Goal: Check status

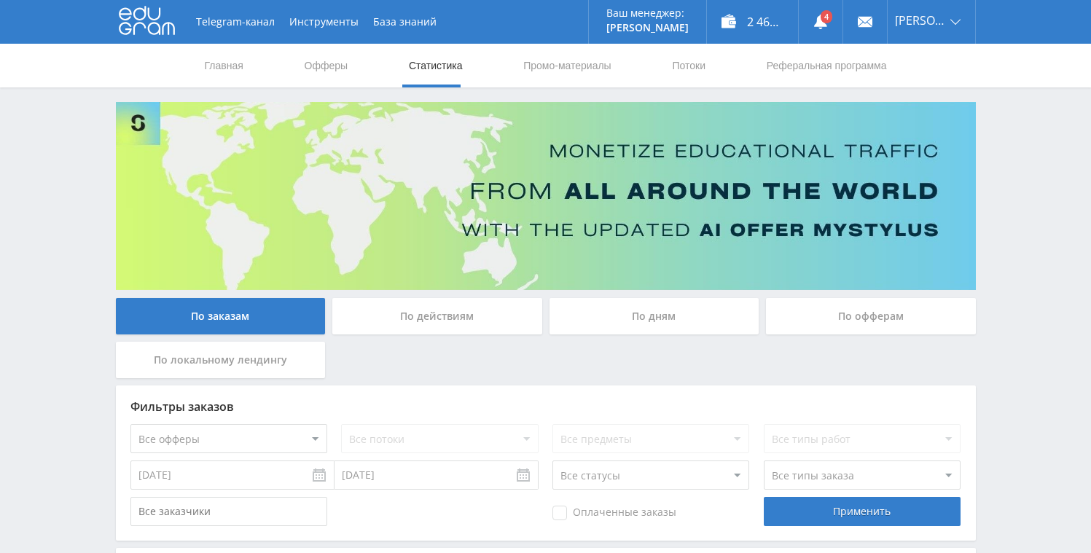
click at [586, 308] on div "По дням" at bounding box center [655, 316] width 210 height 36
click at [0, 0] on input "По дням" at bounding box center [0, 0] width 0 height 0
